Goal: Use online tool/utility: Use online tool/utility

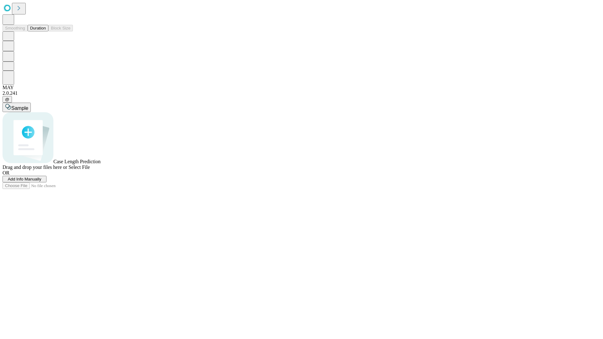
click at [46, 31] on button "Duration" at bounding box center [38, 28] width 21 height 7
click at [41, 181] on span "Add Info Manually" at bounding box center [25, 179] width 34 height 5
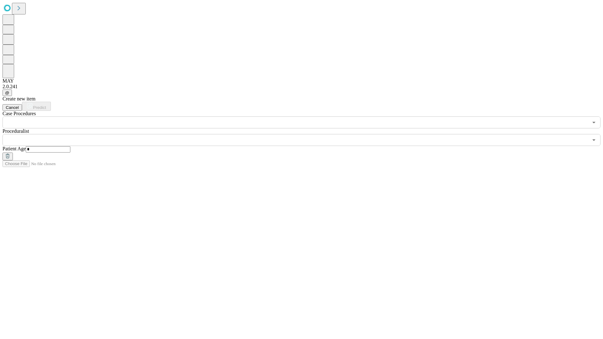
type input "*"
click at [306, 134] on input "text" at bounding box center [295, 140] width 585 height 12
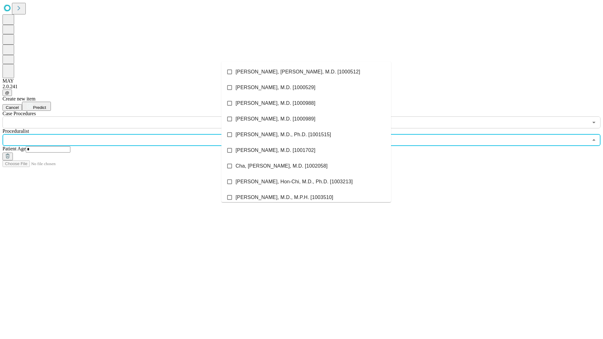
click at [306, 72] on li "[PERSON_NAME], [PERSON_NAME], M.D. [1000512]" at bounding box center [305, 72] width 169 height 16
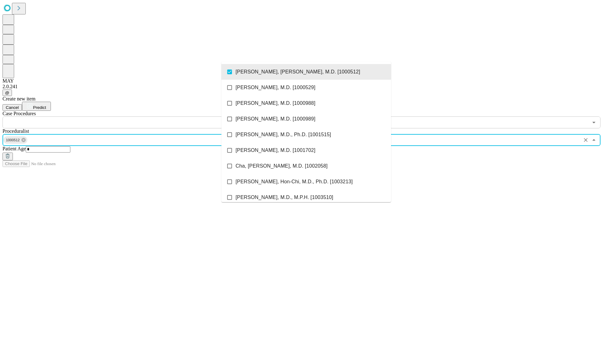
click at [132, 116] on input "text" at bounding box center [295, 122] width 585 height 12
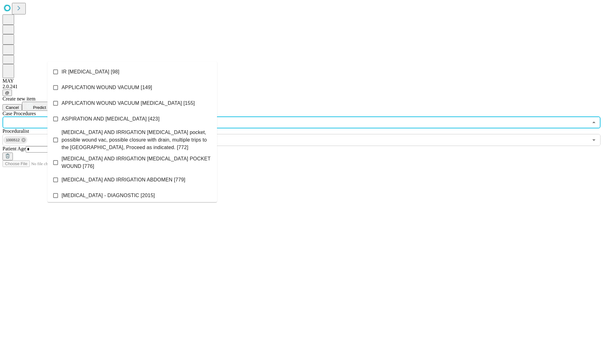
click at [132, 72] on li "IR [MEDICAL_DATA] [98]" at bounding box center [131, 72] width 169 height 16
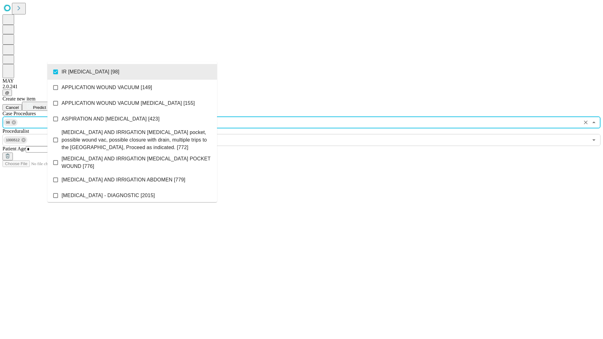
click at [46, 105] on span "Predict" at bounding box center [39, 107] width 13 height 5
